Goal: Navigation & Orientation: Find specific page/section

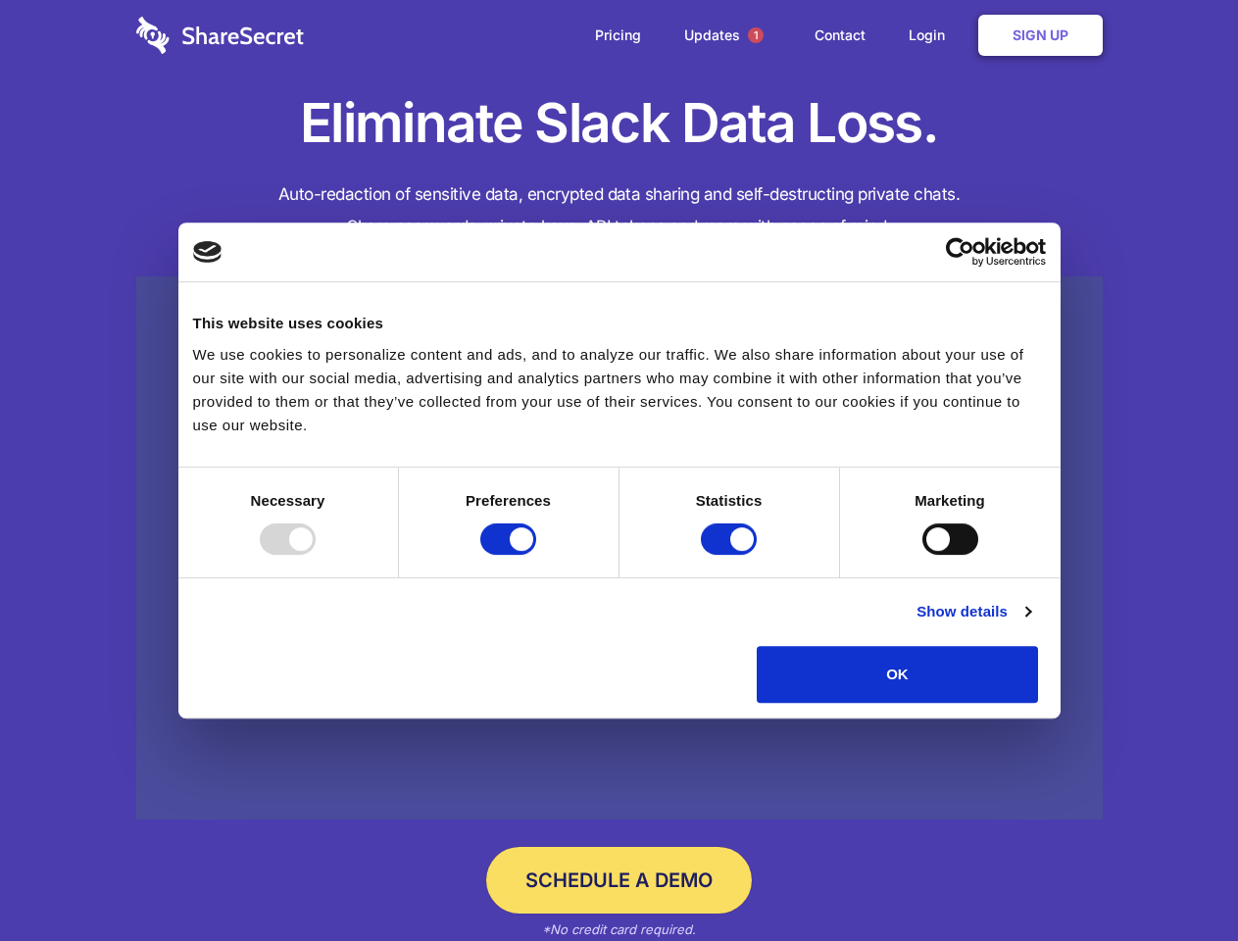
click at [316, 555] on div at bounding box center [288, 538] width 56 height 31
click at [536, 555] on input "Preferences" at bounding box center [508, 538] width 56 height 31
checkbox input "false"
click at [731, 555] on input "Statistics" at bounding box center [729, 538] width 56 height 31
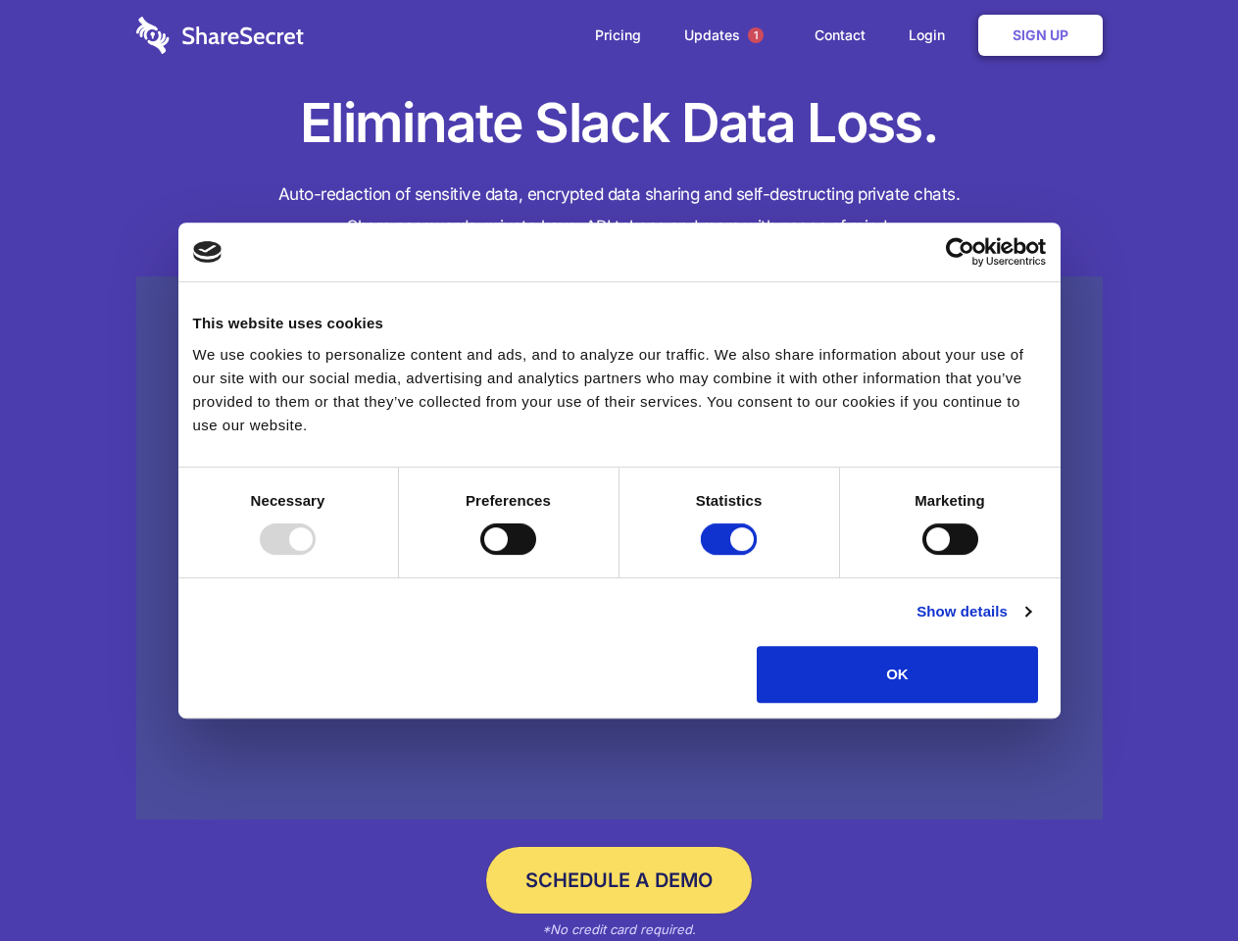
checkbox input "false"
click at [922, 555] on input "Marketing" at bounding box center [950, 538] width 56 height 31
checkbox input "true"
click at [1030, 623] on link "Show details" at bounding box center [973, 612] width 114 height 24
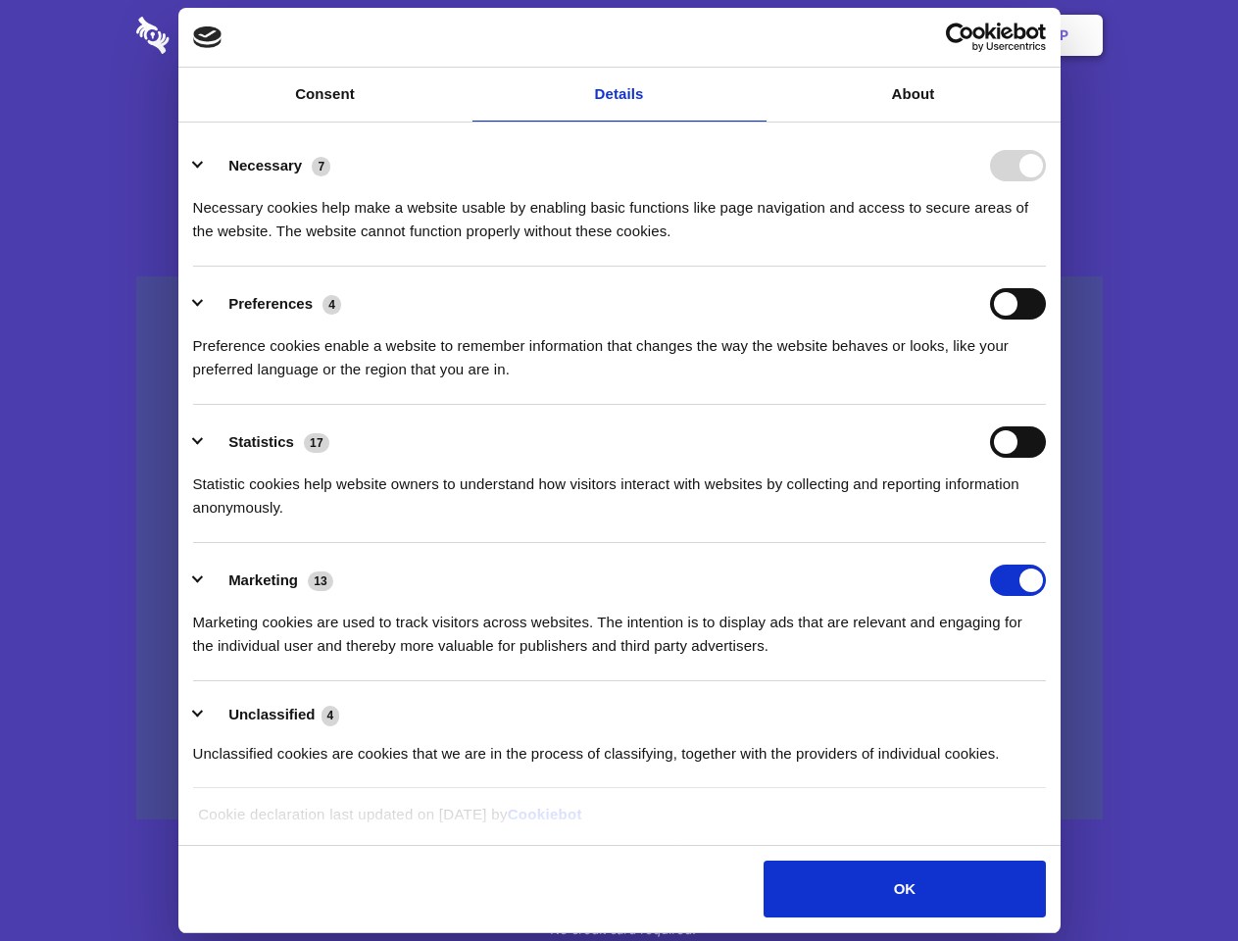
click at [1046, 267] on li "Necessary 7 Necessary cookies help make a website usable by enabling basic func…" at bounding box center [619, 197] width 853 height 138
click at [755, 35] on span "1" at bounding box center [756, 35] width 16 height 16
